Goal: Task Accomplishment & Management: Complete application form

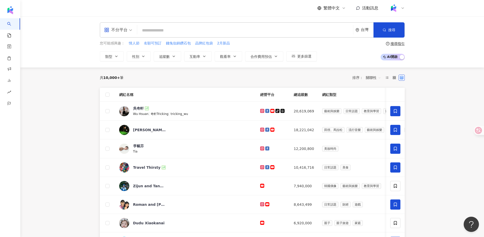
click at [402, 5] on div at bounding box center [397, 8] width 16 height 10
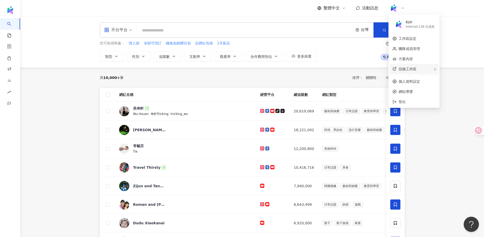
click at [404, 71] on span "切換工作區" at bounding box center [408, 69] width 18 height 4
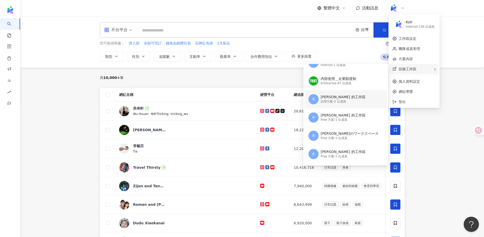
scroll to position [31, 0]
click at [24, 181] on main "不分平台 台灣 搜尋 您可能感興趣： 情人節 名額可預訂 錢兔似錦鑽石包 品牌紅包袋 2月新品 類型 性別 追蹤數 互動率 觀看率 合作費用預估 更多篩選 搜…" at bounding box center [252, 237] width 464 height 442
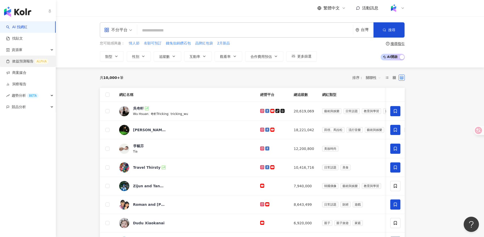
click at [25, 61] on link "效益預測報告 ALPHA" at bounding box center [27, 61] width 42 height 5
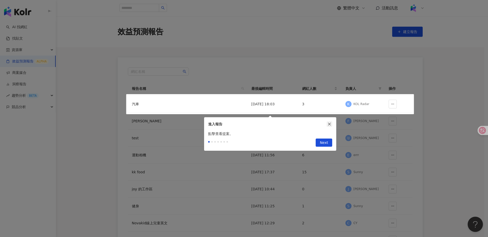
click at [330, 126] on icon "close" at bounding box center [330, 124] width 4 height 4
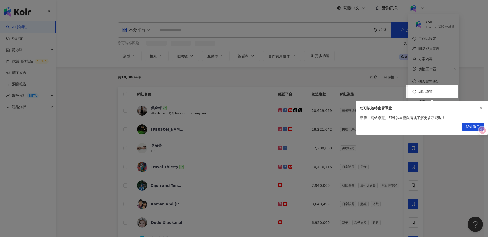
click at [371, 79] on div at bounding box center [244, 118] width 488 height 237
click at [361, 79] on div at bounding box center [244, 118] width 488 height 237
click at [467, 128] on span "我知道了" at bounding box center [473, 127] width 14 height 8
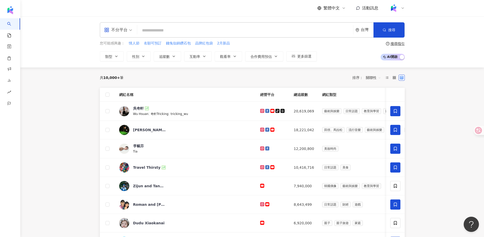
click at [389, 6] on img at bounding box center [394, 8] width 10 height 10
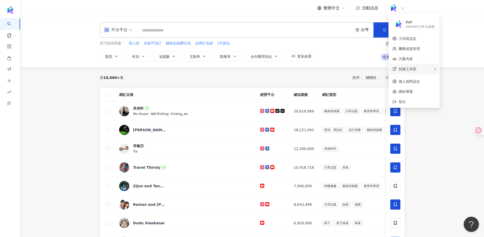
click at [411, 69] on span "切換工作區" at bounding box center [408, 69] width 18 height 4
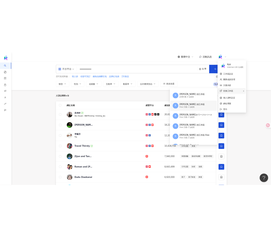
scroll to position [52, 0]
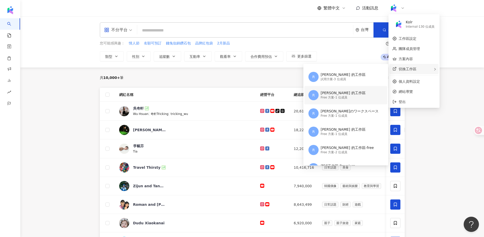
click at [338, 96] on div "Free 方案 - 1 位成員" at bounding box center [343, 98] width 45 height 4
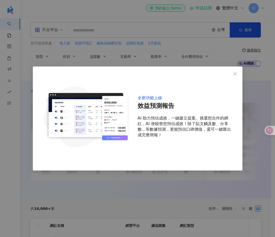
drag, startPoint x: 235, startPoint y: 73, endPoint x: 175, endPoint y: 118, distance: 74.9
click at [175, 118] on div "全新功能上線 效益預測報告 AI 助力預估成效，一鍵建立提案。挑選想合作的網紅，AI 便能替您預估成效！除了貼文觸及數、分享數...等數據預測，更能預估口碑價…" at bounding box center [137, 119] width 209 height 104
click at [237, 72] on span "Close" at bounding box center [235, 74] width 10 height 4
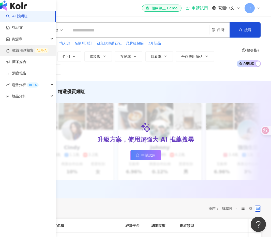
click at [33, 53] on link "效益預測報告 ALPHA" at bounding box center [27, 50] width 42 height 5
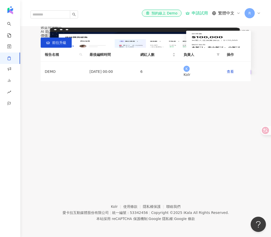
click at [212, 48] on div "ALPHA 效益預測報告 AI 助力預估成效，一鍵建立提案。挑選想合作的網紅，AI 便能替您預估成效！除了貼文觸及數、分享數...等數據預測，更能預估口碑價值…" at bounding box center [146, 33] width 210 height 27
click at [231, 74] on link "查看" at bounding box center [230, 72] width 7 height 4
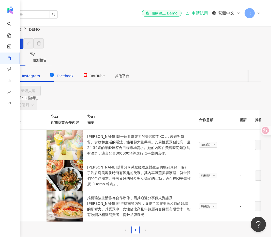
click at [73, 78] on span "Facebook" at bounding box center [65, 76] width 17 height 4
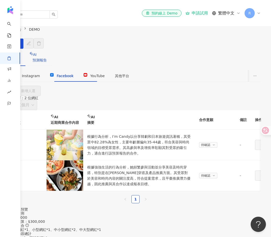
click at [47, 58] on span "預測報告" at bounding box center [40, 60] width 14 height 4
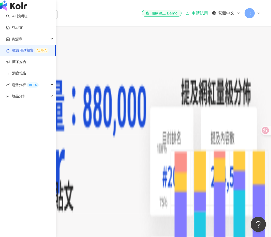
click at [28, 53] on link "效益預測報告 ALPHA" at bounding box center [27, 50] width 42 height 5
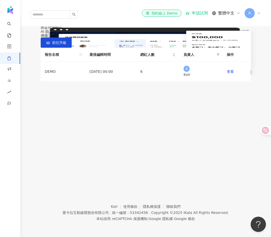
click at [248, 10] on span "R" at bounding box center [249, 13] width 3 height 6
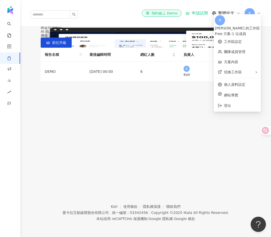
click at [218, 48] on div "ALPHA 效益預測報告 AI 助力預估成效，一鍵建立提案。挑選想合作的網紅，AI 便能替您預估成效！除了貼文觸及數、分享數...等數據預測，更能預估口碑價值…" at bounding box center [146, 33] width 210 height 27
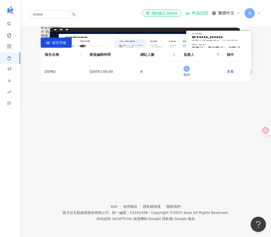
click at [199, 48] on div "ALPHA 效益預測報告 AI 助力預估成效，一鍵建立提案。挑選想合作的網紅，AI 便能替您預估成效！除了貼文觸及數、分享數...等數據預測，更能預估口碑價值…" at bounding box center [146, 33] width 210 height 27
click at [174, 70] on div "ALPHA 效益預測報告 AI 助力預估成效，一鍵建立提案。挑選想合作的網紅，AI 便能替您預估成效！除了貼文觸及數、分享數...等數據預測，更能預估口碑價值…" at bounding box center [145, 50] width 230 height 61
drag, startPoint x: 149, startPoint y: 97, endPoint x: 227, endPoint y: 122, distance: 82.4
click at [227, 48] on div "ALPHA 效益預測報告 AI 助力預估成效，一鍵建立提案。挑選想合作的網紅，AI 便能替您預估成效！除了貼文觸及數、分享數...等數據預測，更能預估口碑價值…" at bounding box center [146, 33] width 210 height 27
click at [185, 75] on div "ALPHA 效益預測報告 AI 助力預估成效，一鍵建立提案。挑選想合作的網紅，AI 便能替您預估成效！除了貼文觸及數、分享數...等數據預測，更能預估口碑價值…" at bounding box center [145, 50] width 230 height 61
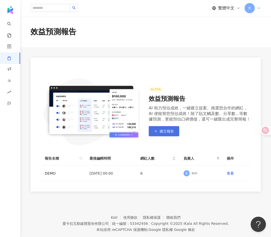
click at [163, 134] on button "建立報告" at bounding box center [164, 131] width 30 height 10
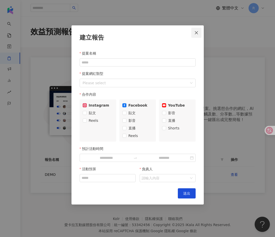
click at [194, 34] on span "Close" at bounding box center [196, 33] width 10 height 4
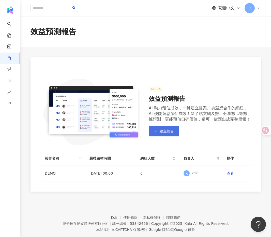
click at [166, 131] on span "建立報告" at bounding box center [167, 131] width 14 height 4
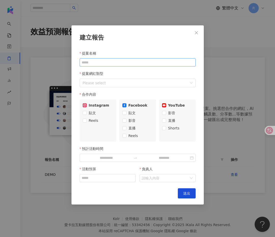
click at [98, 59] on input "提案名稱" at bounding box center [138, 62] width 116 height 8
click at [115, 83] on div at bounding box center [135, 83] width 109 height 7
type input "****"
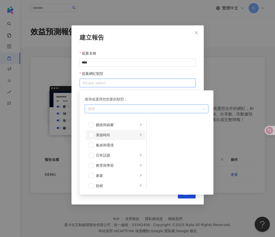
click at [102, 132] on li "美妝時尚" at bounding box center [115, 135] width 59 height 10
click at [166, 136] on div "美髮" at bounding box center [181, 135] width 47 height 6
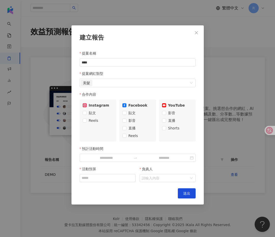
click at [186, 51] on div "提案名稱" at bounding box center [138, 53] width 116 height 10
click at [90, 114] on span "貼文" at bounding box center [92, 113] width 11 height 6
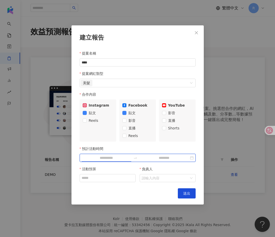
click at [110, 156] on input "預計活動時間" at bounding box center [107, 158] width 50 height 6
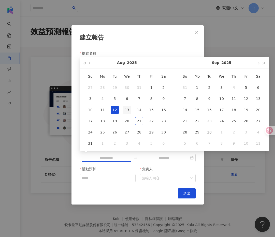
click at [120, 112] on tr "10 11 12 13 14 15 16" at bounding box center [126, 109] width 85 height 11
click at [227, 111] on tr "14 15 16 17 18 19 20" at bounding box center [221, 109] width 85 height 11
type input "**********"
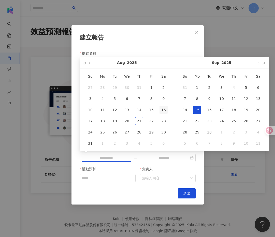
type input "**********"
click at [163, 110] on div "16" at bounding box center [163, 110] width 8 height 8
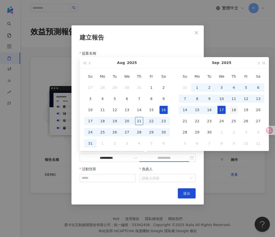
click at [234, 110] on div "18" at bounding box center [233, 110] width 8 height 8
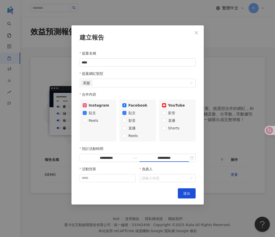
type input "**********"
click at [94, 179] on input "活動預算" at bounding box center [107, 179] width 55 height 8
type input "******"
click at [161, 179] on input "負責人" at bounding box center [165, 179] width 47 height 8
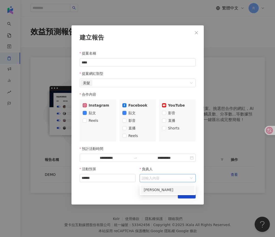
click at [157, 190] on div "[PERSON_NAME]" at bounding box center [168, 190] width 48 height 6
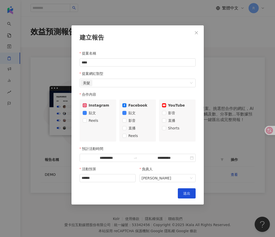
click at [163, 206] on div "**********" at bounding box center [137, 118] width 275 height 237
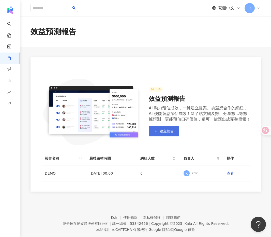
click at [169, 131] on span "建立報告" at bounding box center [167, 131] width 14 height 4
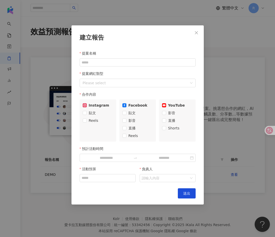
click at [121, 57] on div "提案名稱" at bounding box center [138, 53] width 116 height 10
click at [120, 63] on input "提案名稱" at bounding box center [138, 62] width 116 height 8
type input "**********"
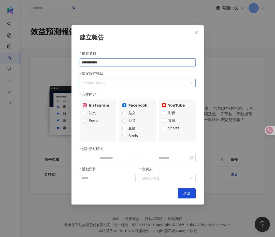
click at [109, 80] on div "Please select" at bounding box center [138, 83] width 116 height 9
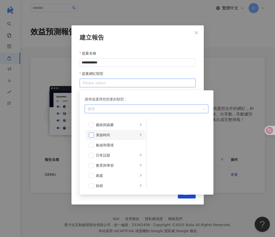
click at [89, 136] on span at bounding box center [91, 135] width 5 height 5
click at [139, 49] on div "提案名稱" at bounding box center [138, 53] width 116 height 10
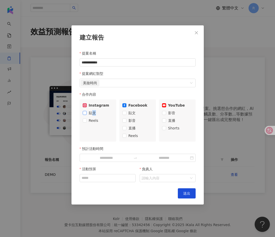
click at [94, 114] on span "貼文" at bounding box center [92, 113] width 11 height 6
click at [173, 114] on span "影音" at bounding box center [171, 113] width 11 height 6
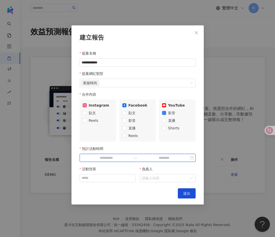
click at [108, 159] on input "預計活動時間" at bounding box center [107, 158] width 50 height 6
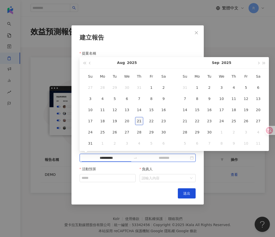
type input "**********"
click at [138, 123] on div "21" at bounding box center [139, 121] width 8 height 8
type input "**********"
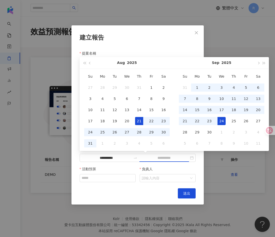
click at [218, 121] on div "24" at bounding box center [221, 121] width 8 height 8
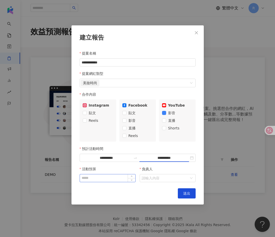
type input "**********"
click at [100, 182] on input "活動預算" at bounding box center [107, 179] width 55 height 8
type input "******"
click at [161, 179] on input "負責人" at bounding box center [165, 179] width 47 height 8
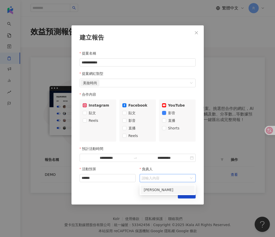
click at [156, 191] on div "[PERSON_NAME]" at bounding box center [168, 190] width 48 height 6
click at [156, 193] on div "Cancel 送出" at bounding box center [138, 194] width 116 height 10
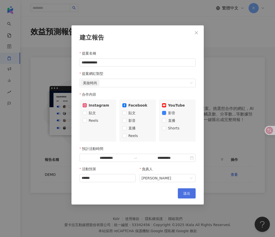
click at [187, 195] on span "送出" at bounding box center [186, 194] width 7 height 4
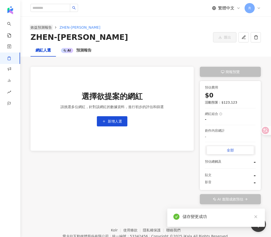
click at [47, 28] on link "效益預測報告" at bounding box center [40, 28] width 23 height 6
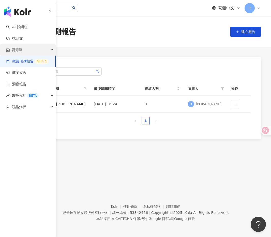
click at [24, 53] on div "資源庫" at bounding box center [28, 49] width 56 height 11
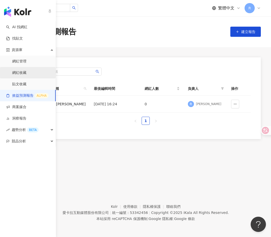
click at [26, 72] on link "網紅收藏" at bounding box center [19, 72] width 14 height 5
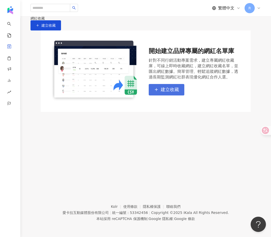
click at [167, 96] on button "建立收藏" at bounding box center [167, 89] width 36 height 11
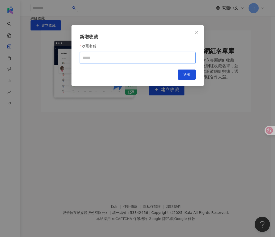
click at [127, 59] on input "收藏名稱" at bounding box center [138, 57] width 116 height 11
type input "******"
click at [197, 75] on div "新增收藏 收藏名稱 ****** 請填寫收藏名稱（2 至 50 字） Cancel 送出" at bounding box center [137, 55] width 132 height 60
click at [187, 76] on span "送出" at bounding box center [186, 75] width 7 height 4
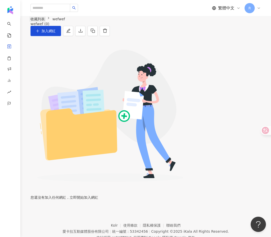
click at [32, 22] on link "收藏列表" at bounding box center [37, 19] width 16 height 6
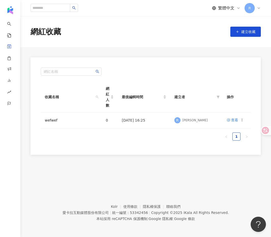
click at [160, 67] on div "網紅名稱 收藏名稱 網紅人數 最後編輯時間 建立者 操作 wefwef 0 [DATE] 16:25 R [PERSON_NAME] 查看 1" at bounding box center [145, 106] width 230 height 98
click at [56, 121] on link "wefwef" at bounding box center [51, 120] width 13 height 4
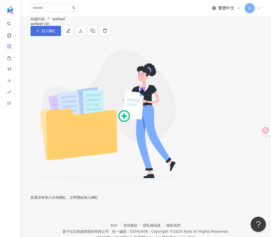
click at [61, 36] on button "加入網紅" at bounding box center [45, 31] width 30 height 10
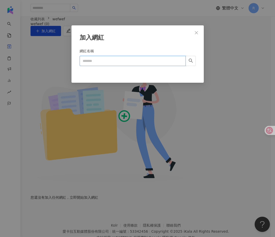
click at [123, 63] on input "網紅名稱" at bounding box center [133, 61] width 106 height 10
click at [198, 32] on icon "close" at bounding box center [196, 33] width 4 height 4
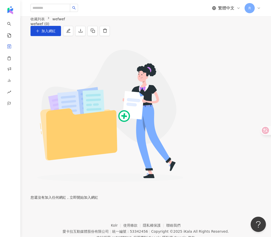
click at [57, 21] on span "wefwef" at bounding box center [58, 19] width 13 height 4
click at [43, 22] on link "收藏列表" at bounding box center [37, 19] width 16 height 6
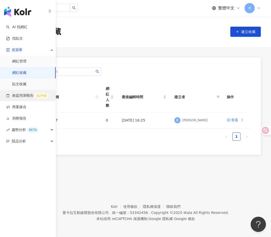
click at [23, 96] on link "效益預測報告 ALPHA" at bounding box center [27, 95] width 42 height 5
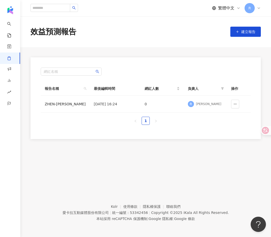
click at [162, 68] on div "網紅名稱" at bounding box center [146, 72] width 210 height 8
click at [239, 33] on button "建立報告" at bounding box center [245, 32] width 30 height 10
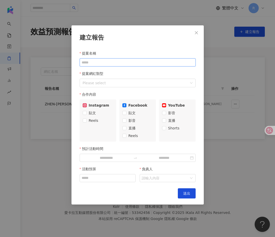
click at [116, 59] on input "提案名稱" at bounding box center [138, 62] width 116 height 8
type input "*****"
click at [109, 84] on div at bounding box center [135, 83] width 109 height 7
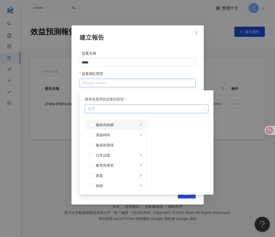
click at [98, 130] on li "藝術與娛樂" at bounding box center [115, 125] width 59 height 10
click at [152, 137] on span at bounding box center [152, 135] width 5 height 5
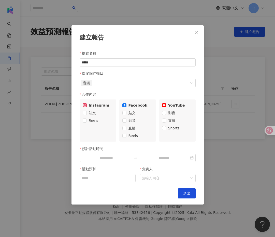
click at [165, 70] on div "提案網紅類型" at bounding box center [138, 74] width 116 height 10
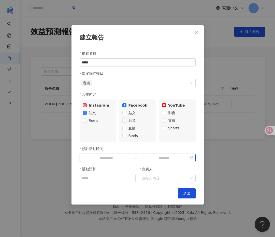
click at [98, 159] on input "預計活動時間" at bounding box center [107, 158] width 50 height 6
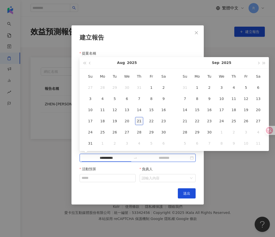
type input "**********"
click at [140, 121] on div "21" at bounding box center [139, 121] width 8 height 8
type input "**********"
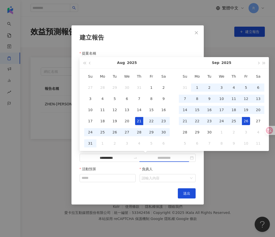
click at [242, 118] on div "26" at bounding box center [246, 121] width 8 height 8
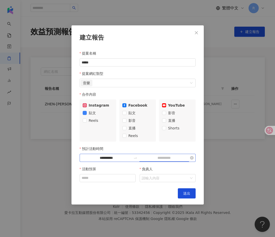
type input "**********"
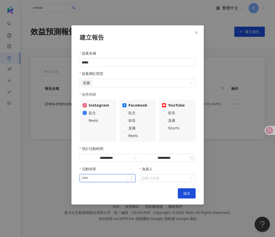
click at [109, 182] on input "活動預算" at bounding box center [107, 179] width 55 height 8
type input "*******"
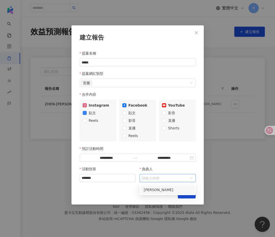
click at [151, 179] on input "負責人" at bounding box center [165, 179] width 47 height 8
click at [153, 188] on div "[PERSON_NAME]" at bounding box center [168, 190] width 48 height 6
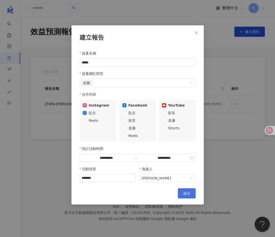
click at [179, 196] on button "送出" at bounding box center [187, 194] width 18 height 10
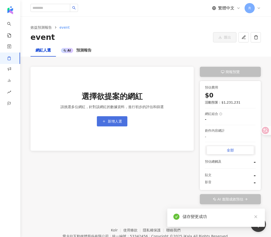
click at [113, 126] on button "新增人選" at bounding box center [112, 121] width 30 height 10
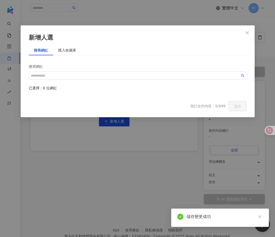
click at [134, 143] on div "新增人選 搜尋網紅 匯入收藏庫 搜尋網紅 已選擇：0 位網紅 預計合作內容：0/999 送出" at bounding box center [137, 118] width 275 height 237
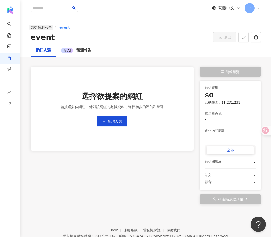
click at [46, 29] on link "效益預測報告" at bounding box center [40, 28] width 23 height 6
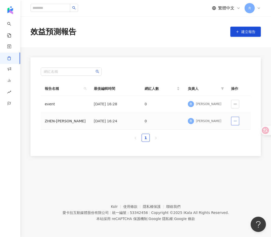
click at [233, 119] on icon "button" at bounding box center [235, 121] width 4 height 4
click at [59, 123] on div "ZHEN-[PERSON_NAME]" at bounding box center [65, 121] width 41 height 6
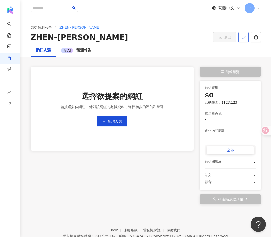
click at [245, 36] on icon "button" at bounding box center [243, 37] width 5 height 5
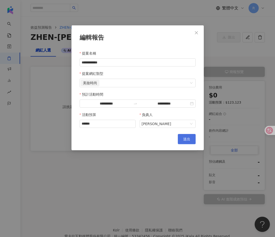
click at [190, 144] on button "送出" at bounding box center [187, 139] width 18 height 10
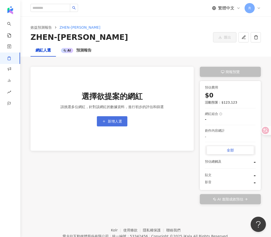
click at [101, 123] on button "新增人選" at bounding box center [112, 121] width 30 height 10
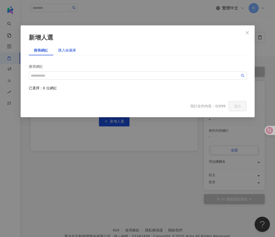
click at [73, 50] on div "匯入收藏庫" at bounding box center [67, 51] width 18 height 6
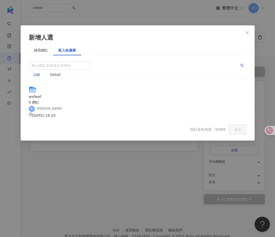
click at [204, 94] on div "wefwef" at bounding box center [138, 97] width 218 height 6
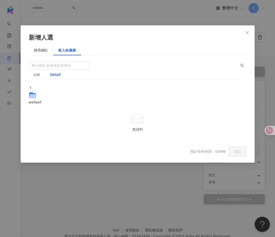
click at [32, 86] on icon at bounding box center [31, 88] width 4 height 4
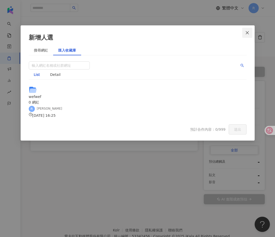
click at [247, 34] on icon "close" at bounding box center [247, 33] width 4 height 4
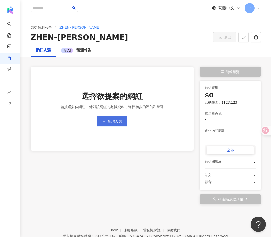
click at [122, 120] on button "新增人選" at bounding box center [112, 121] width 30 height 10
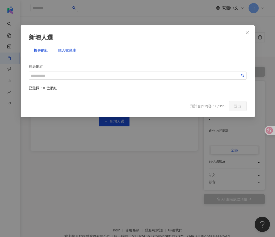
click at [59, 48] on div "匯入收藏庫" at bounding box center [67, 51] width 18 height 6
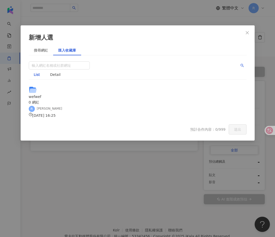
click at [58, 94] on div "wefwef" at bounding box center [138, 97] width 218 height 6
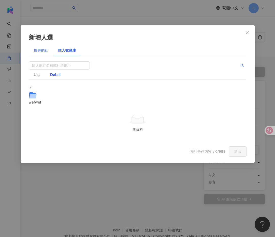
click at [44, 49] on div "搜尋網紅" at bounding box center [41, 51] width 14 height 6
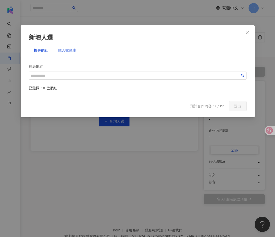
click at [66, 54] on div "匯入收藏庫" at bounding box center [67, 50] width 28 height 10
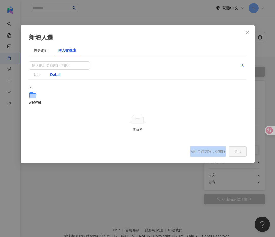
drag, startPoint x: 191, startPoint y: 137, endPoint x: 225, endPoint y: 139, distance: 34.1
click at [225, 150] on span "預計合作內容：0/999" at bounding box center [207, 152] width 35 height 4
click at [250, 34] on span "Close" at bounding box center [247, 33] width 10 height 4
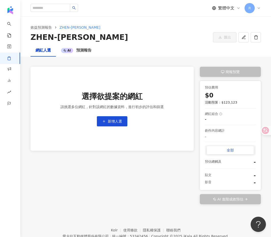
click at [191, 69] on div "選擇欲提案的網紅 請挑選多位網紅，針對該網紅的數據資料，進行初步的評估和篩選 新增人選" at bounding box center [111, 109] width 163 height 84
